Goal: Obtain resource: Obtain resource

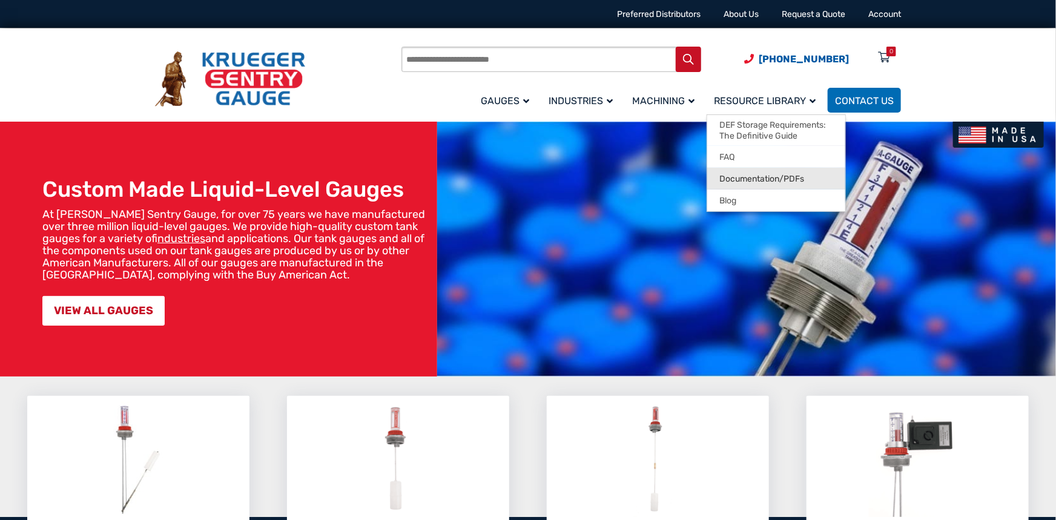
click at [769, 178] on span "Documentation/PDFs" at bounding box center [761, 179] width 85 height 11
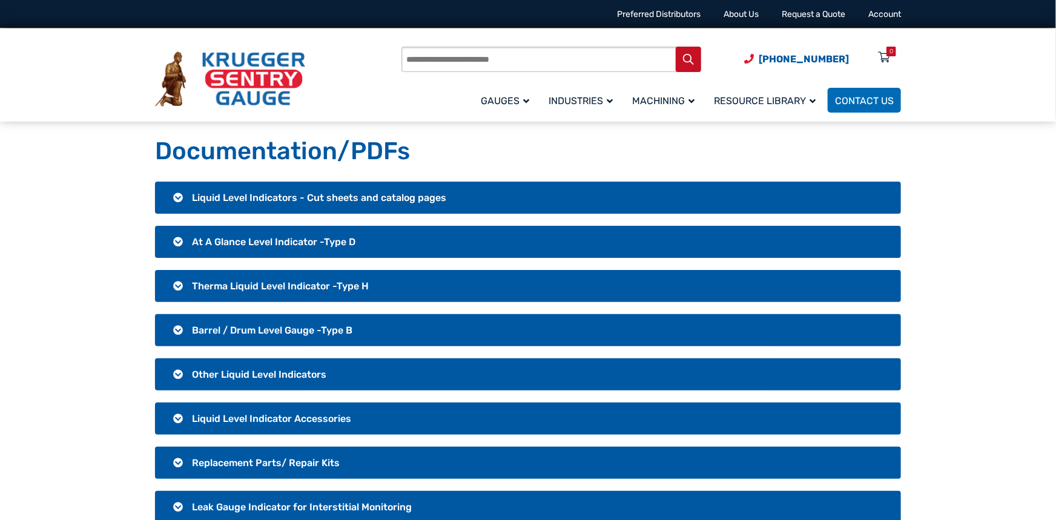
click at [177, 285] on h3 "Therma Liquid Level Indicator -Type H" at bounding box center [528, 286] width 746 height 32
